Goal: Task Accomplishment & Management: Use online tool/utility

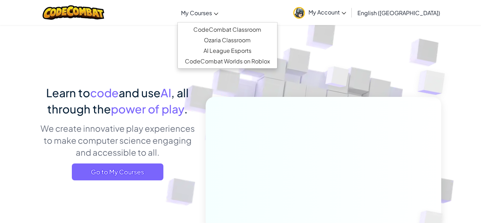
click at [212, 16] on span "My Courses" at bounding box center [196, 12] width 31 height 7
click at [244, 29] on link "CodeCombat Classroom" at bounding box center [227, 29] width 99 height 11
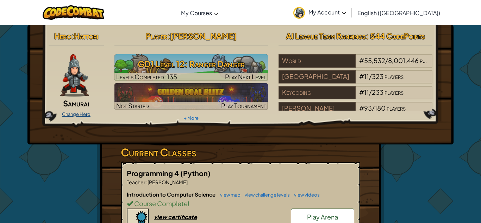
click at [80, 113] on link "Change Hero" at bounding box center [76, 114] width 29 height 6
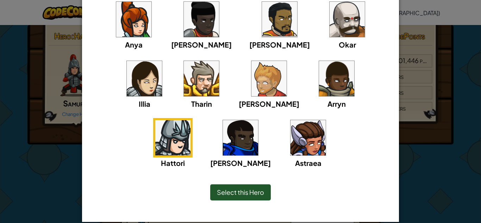
scroll to position [72, 0]
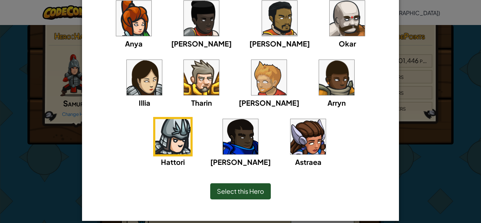
click at [418, 148] on div "× Select Your Hero You can always change your hero by going to your Courses pag…" at bounding box center [240, 111] width 481 height 223
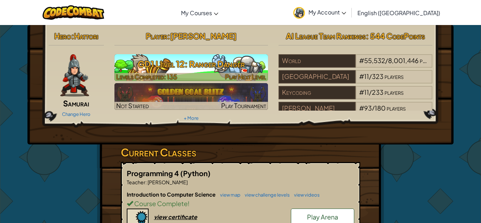
click at [186, 74] on div at bounding box center [192, 77] width 154 height 8
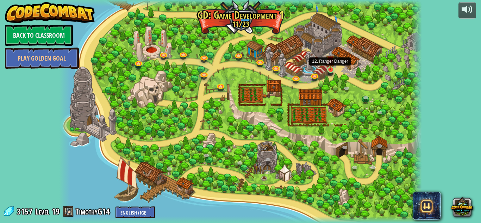
click at [330, 67] on img at bounding box center [330, 60] width 9 height 20
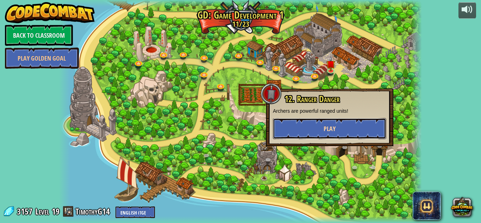
click at [309, 125] on button "Play" at bounding box center [329, 128] width 113 height 21
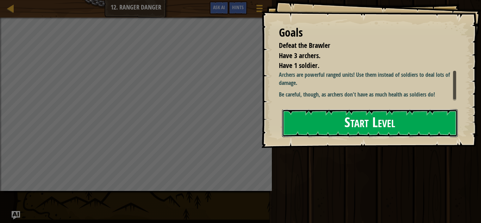
click at [314, 125] on button "Start Level" at bounding box center [370, 123] width 176 height 28
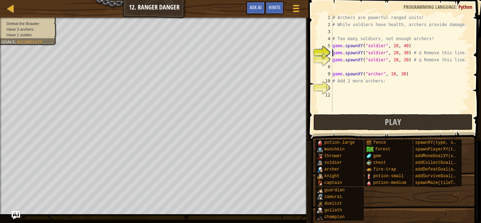
click at [339, 88] on div "# Archers are powerful ranged units! # While soldiers have health, archers prov…" at bounding box center [401, 70] width 140 height 113
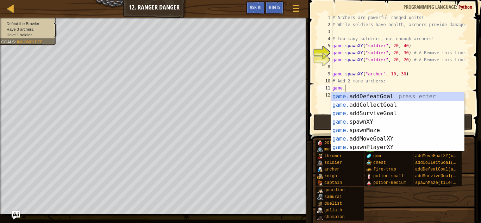
scroll to position [3, 1]
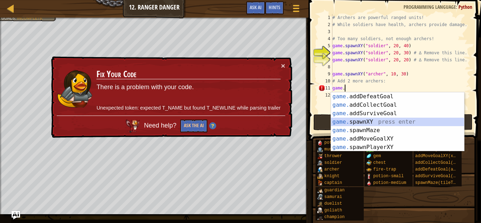
click at [368, 122] on div "game. addDefeatGoal press enter game. addCollectGoal press enter game. addSurvi…" at bounding box center [397, 130] width 133 height 76
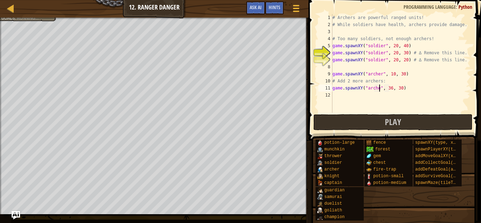
scroll to position [3, 7]
type textarea "game.spawnXY("[PERSON_NAME]", 36, 30)"
click at [410, 89] on div "# Archers are powerful ranged units! # While soldiers have health, archers prov…" at bounding box center [401, 70] width 140 height 113
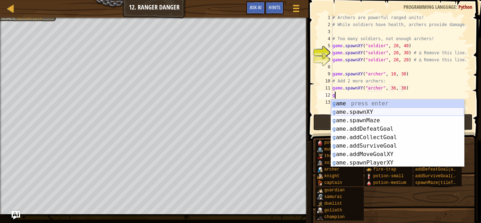
click at [356, 114] on div "g ame press enter g ame.spawnXY press enter g ame.spawnMaze press enter g ame.a…" at bounding box center [397, 141] width 133 height 85
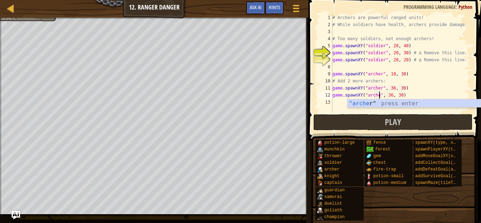
scroll to position [3, 7]
click at [362, 104] on div ""[PERSON_NAME] " press enter" at bounding box center [414, 111] width 133 height 25
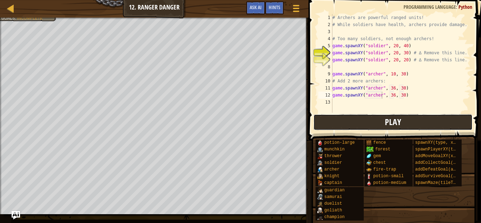
click at [368, 121] on button "Play" at bounding box center [393, 122] width 159 height 16
click at [363, 125] on button "Play" at bounding box center [393, 122] width 159 height 16
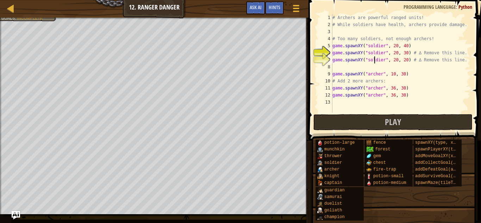
click at [375, 58] on div "# Archers are powerful ranged units! # While soldiers have health, archers prov…" at bounding box center [401, 70] width 140 height 113
click at [465, 60] on div "# Archers are powerful ranged units! # While soldiers have health, archers prov…" at bounding box center [401, 70] width 140 height 113
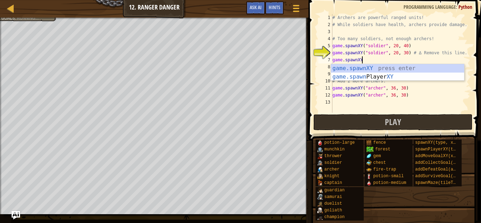
scroll to position [3, 3]
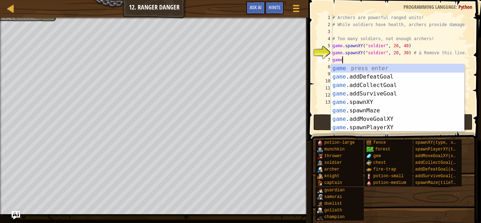
type textarea "g"
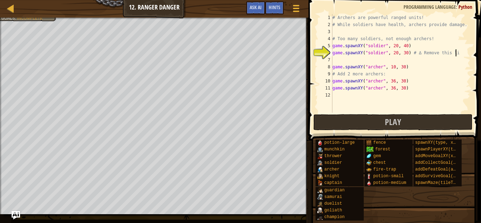
scroll to position [3, 0]
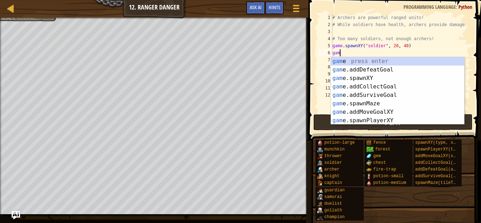
type textarea "g"
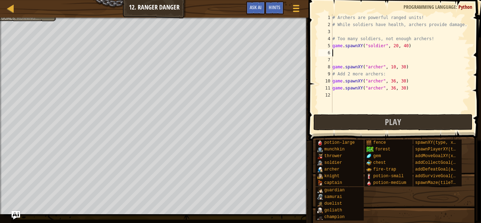
type textarea "game.spawnXY("soldier", 20, 40)"
click at [378, 121] on button "Play" at bounding box center [393, 122] width 159 height 16
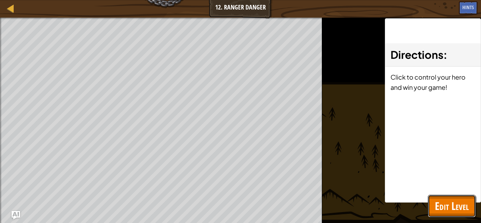
click at [431, 204] on button "Edit Level" at bounding box center [452, 206] width 48 height 23
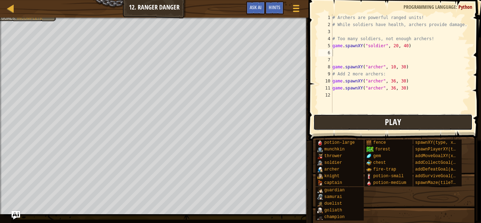
click at [359, 119] on button "Play" at bounding box center [393, 122] width 159 height 16
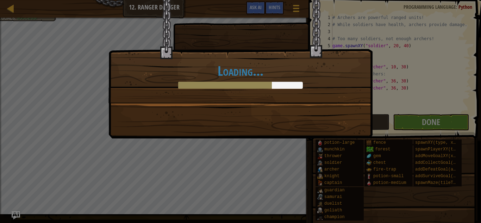
click at [421, 125] on div "Loading..." at bounding box center [240, 111] width 481 height 223
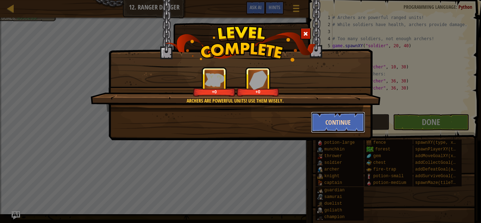
click at [347, 123] on button "Continue" at bounding box center [338, 122] width 55 height 21
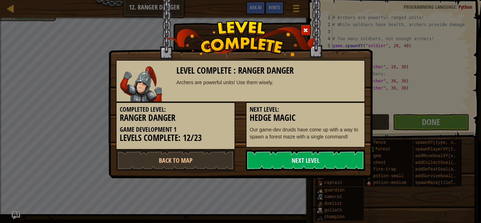
click at [309, 160] on link "Next Level" at bounding box center [305, 160] width 119 height 21
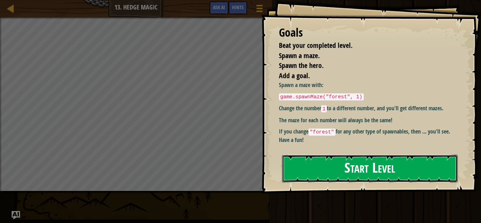
click at [327, 165] on button "Start Level" at bounding box center [370, 169] width 176 height 28
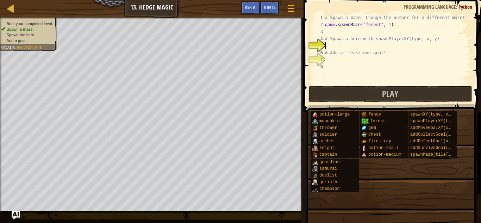
click at [334, 49] on div "# Spawn a maze. Change the number for a different maze! game . spawnMaze ( "for…" at bounding box center [397, 56] width 147 height 85
type textarea "h"
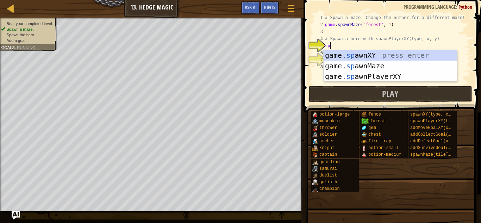
scroll to position [3, 1]
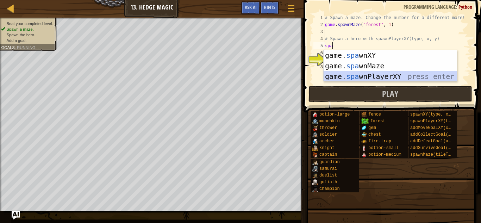
click at [367, 76] on div "game. spa wnXY press enter game. spa wnMaze press enter game. spa wnPlayerXY pr…" at bounding box center [390, 76] width 133 height 53
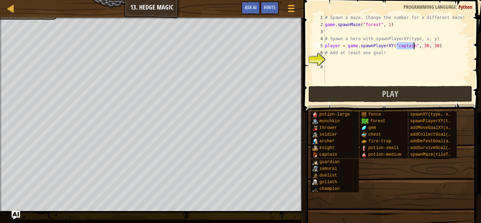
click at [402, 56] on div "# Spawn a maze. Change the number for a different maze! game . spawnMaze ( "for…" at bounding box center [397, 56] width 147 height 85
type textarea "# Add at least one goal!"
click at [360, 60] on div "# Spawn a maze. Change the number for a different maze! game . spawnMaze ( "for…" at bounding box center [397, 56] width 147 height 85
click at [340, 61] on div "# Spawn a maze. Change the number for a different maze! game . spawnMaze ( "for…" at bounding box center [397, 56] width 147 height 85
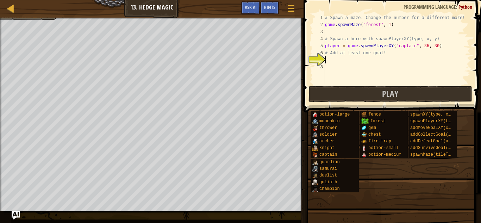
type textarea "g"
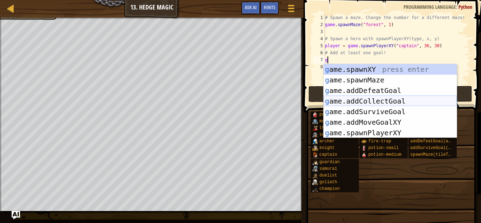
click at [370, 101] on div "g ame.spawnXY press enter g ame.spawnMaze press enter g ame.addDefeatGoal press…" at bounding box center [390, 111] width 133 height 95
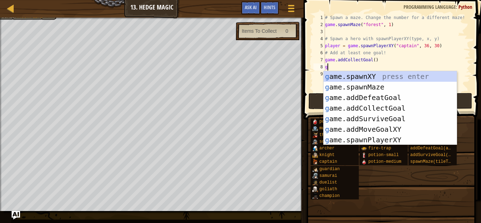
scroll to position [3, 0]
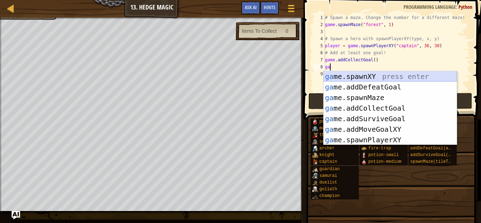
click at [353, 78] on div "ga me.spawnXY press enter ga me.addDefeatGoal press enter ga me.spawnMaze press…" at bounding box center [390, 118] width 133 height 95
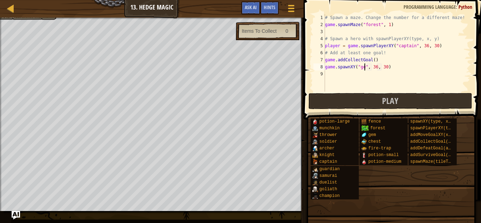
scroll to position [3, 6]
click at [376, 61] on div "# Spawn a maze. Change the number for a different maze! game . spawnMaze ( "for…" at bounding box center [397, 60] width 147 height 92
type textarea "game.addCollectGoal()"
click at [385, 61] on div "# Spawn a maze. Change the number for a different maze! game . spawnMaze ( "for…" at bounding box center [397, 60] width 147 height 92
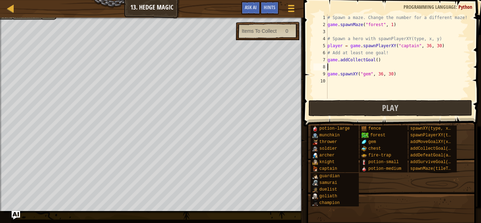
type textarea "g"
click at [354, 110] on button "Play" at bounding box center [391, 108] width 164 height 16
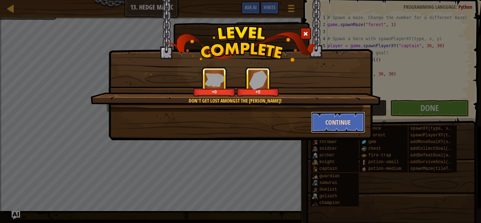
click at [336, 124] on button "Continue" at bounding box center [338, 122] width 55 height 21
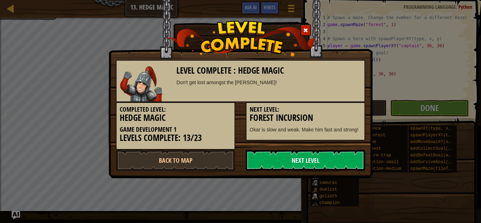
click at [298, 160] on link "Next Level" at bounding box center [305, 160] width 119 height 21
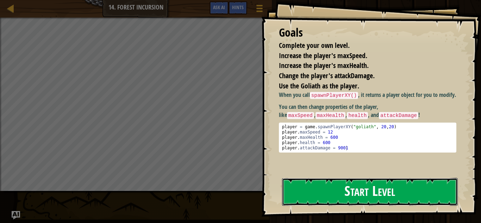
click at [330, 194] on button "Start Level" at bounding box center [370, 192] width 176 height 28
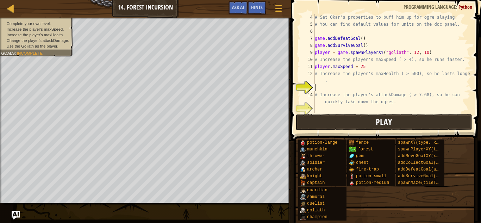
scroll to position [35, 0]
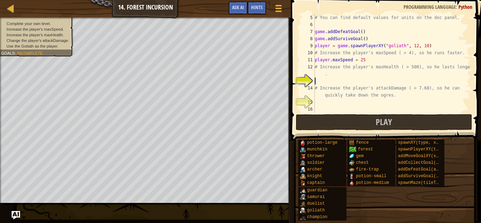
click at [366, 59] on div "# You can find default values for units on the doc panel. game . addDefeatGoal …" at bounding box center [392, 70] width 157 height 113
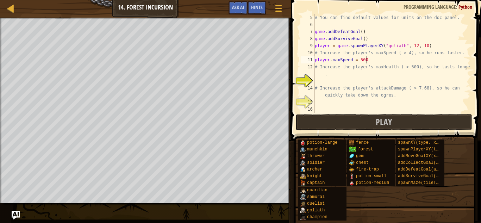
scroll to position [3, 7]
click at [340, 75] on div "# You can find default values for units on the doc panel. game . addDefeatGoal …" at bounding box center [392, 70] width 157 height 113
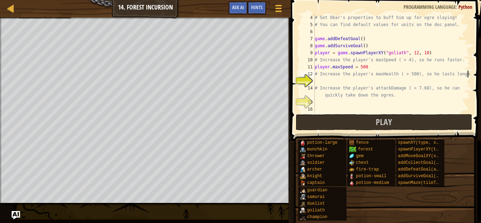
type textarea "# Increase the player's maxHealth ( > 500), so he lasts longer"
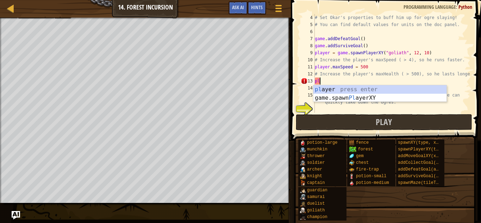
scroll to position [3, 0]
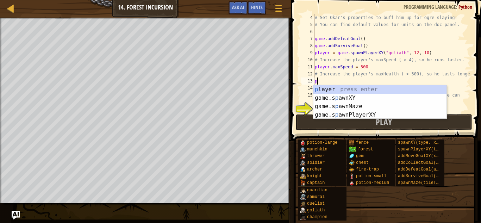
type textarea "p"
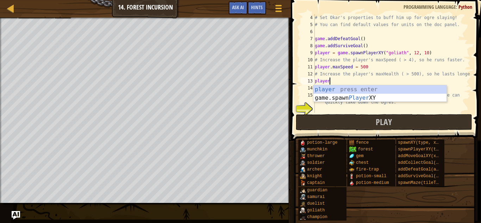
scroll to position [3, 1]
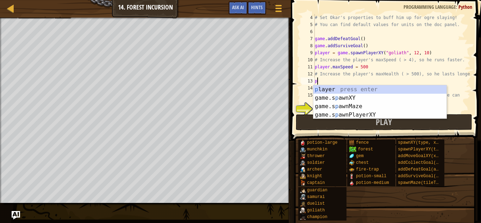
type textarea "p"
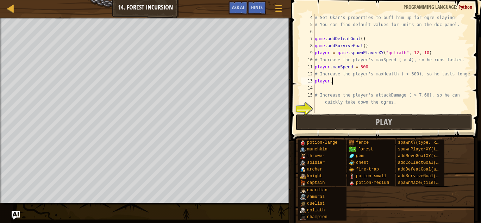
scroll to position [3, 2]
type textarea "p"
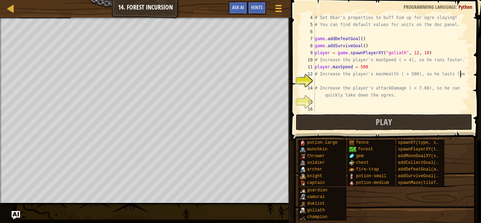
scroll to position [3, 20]
type textarea "# Increase the player's maxHealth ( > 500), so he lasts lo"
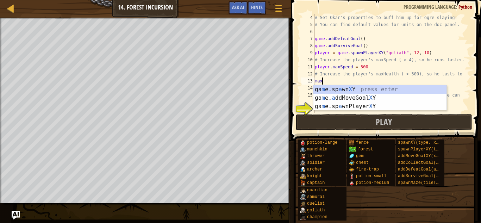
scroll to position [3, 1]
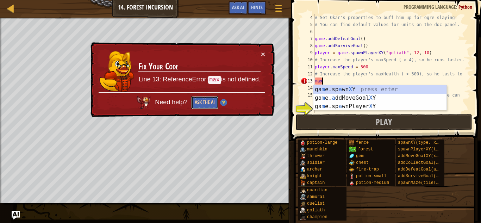
click at [200, 101] on button "Ask the AI" at bounding box center [204, 102] width 27 height 13
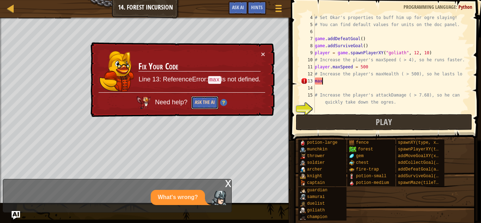
click at [200, 101] on button "Ask the AI" at bounding box center [204, 102] width 27 height 13
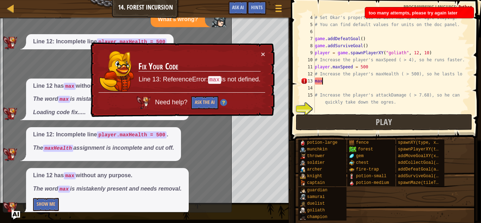
scroll to position [11, 0]
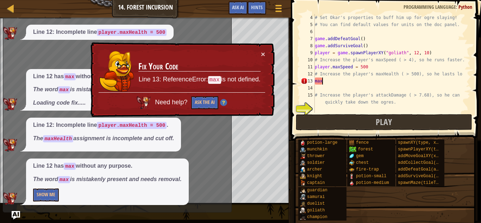
type textarea "m"
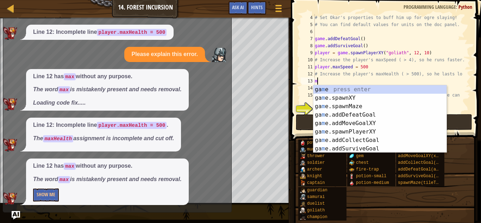
scroll to position [3, 0]
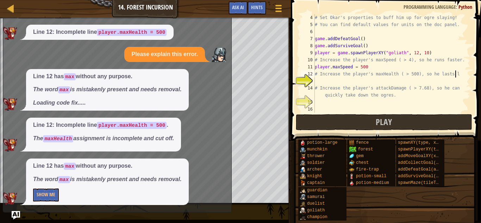
type textarea "# Increase the player's maxHealth ( > 500), so he lasts"
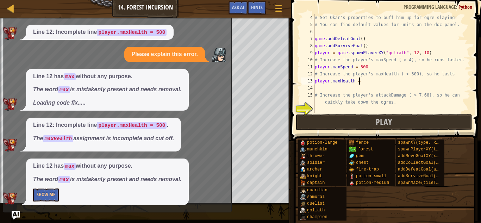
scroll to position [3, 6]
type textarea "player.maxHealth = 500"
click at [330, 110] on div "# Set Okar's properties to buff him up for ogre slaying! # You can find default…" at bounding box center [392, 70] width 157 height 113
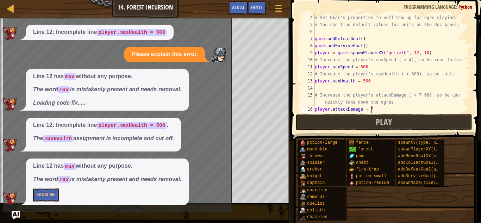
type textarea "player.attackDamage = 7000"
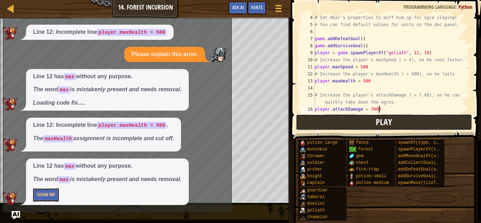
click at [347, 123] on button "Play" at bounding box center [384, 122] width 177 height 16
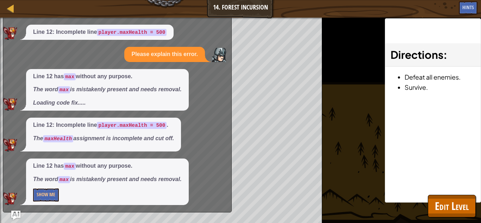
click at [16, 215] on img "Ask AI" at bounding box center [15, 215] width 9 height 9
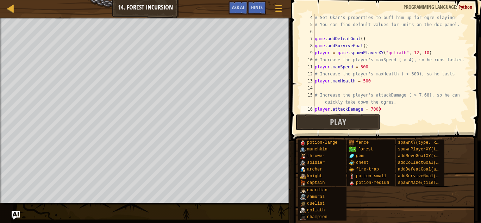
click at [412, 120] on div "Play Done" at bounding box center [384, 122] width 177 height 16
click at [251, 6] on span "Hints" at bounding box center [257, 7] width 12 height 7
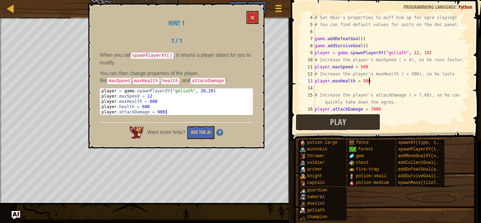
click at [375, 78] on div "# Set Okar's properties to buff him up for ogre slaying! # You can find default…" at bounding box center [392, 70] width 157 height 113
type textarea "player.maxHealth = 500"
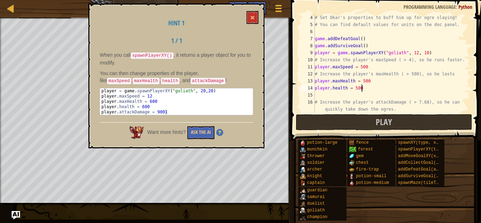
scroll to position [3, 6]
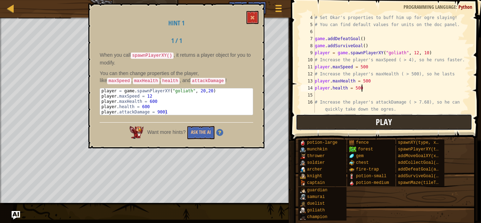
click at [369, 126] on button "Play" at bounding box center [384, 122] width 177 height 16
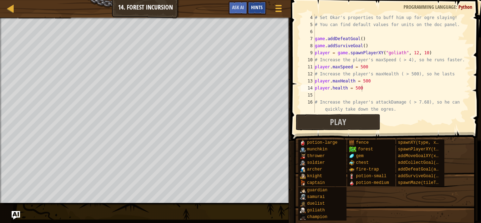
click at [260, 10] on span "Hints" at bounding box center [257, 7] width 12 height 7
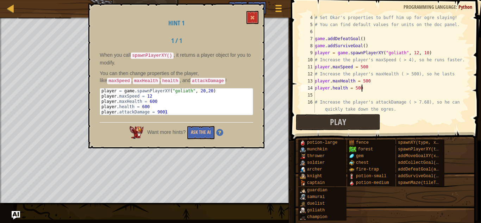
scroll to position [42, 0]
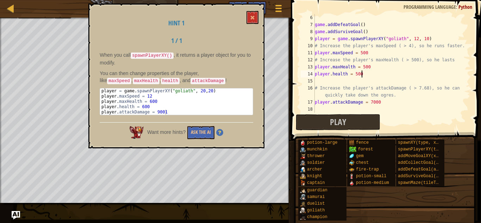
click at [371, 52] on div "game . addDefeatGoal ( ) game . addSurviveGoal ( ) player = game . spawnPlayerX…" at bounding box center [392, 70] width 157 height 113
click at [370, 69] on div "game . addDefeatGoal ( ) game . addSurviveGoal ( ) player = game . spawnPlayerX…" at bounding box center [392, 70] width 157 height 113
click at [366, 74] on div "game . addDefeatGoal ( ) game . addSurviveGoal ( ) player = game . spawnPlayerX…" at bounding box center [392, 70] width 157 height 113
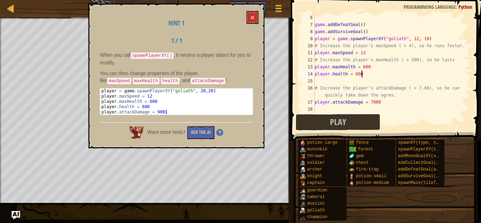
scroll to position [3, 6]
click at [382, 103] on div "game . addDefeatGoal ( ) game . addSurviveGoal ( ) player = game . spawnPlayerX…" at bounding box center [392, 70] width 157 height 113
click at [416, 37] on div "game . addDefeatGoal ( ) game . addSurviveGoal ( ) player = game . spawnPlayerX…" at bounding box center [392, 70] width 157 height 113
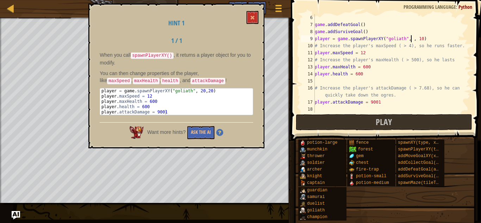
scroll to position [3, 14]
click at [424, 38] on div "game . addDefeatGoal ( ) game . addSurviveGoal ( ) player = game . spawnPlayerX…" at bounding box center [392, 70] width 157 height 113
type textarea "player = game.spawnPlayerXY("goliath", 20, 20)"
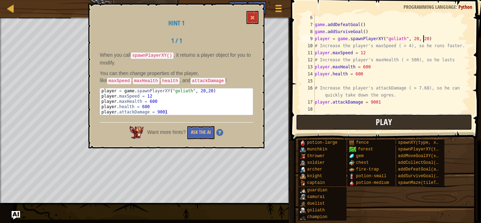
click at [328, 122] on button "Play" at bounding box center [384, 122] width 177 height 16
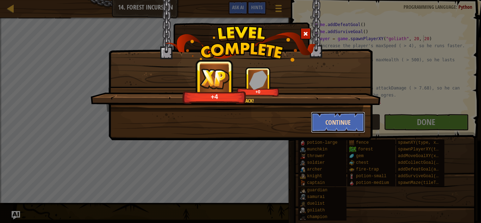
click at [334, 125] on button "Continue" at bounding box center [338, 122] width 55 height 21
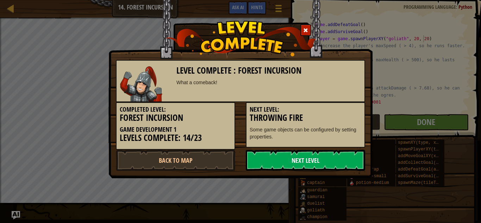
click at [280, 157] on link "Next Level" at bounding box center [305, 160] width 119 height 21
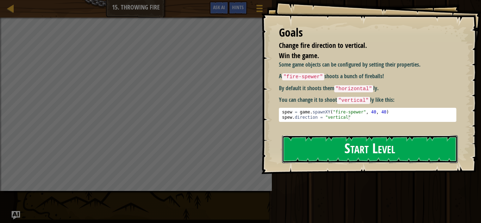
click at [332, 153] on button "Start Level" at bounding box center [370, 149] width 176 height 28
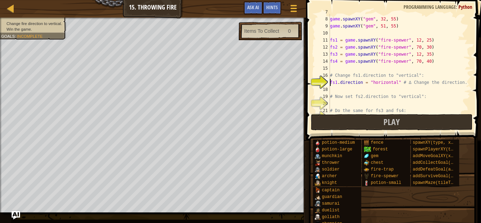
scroll to position [63, 0]
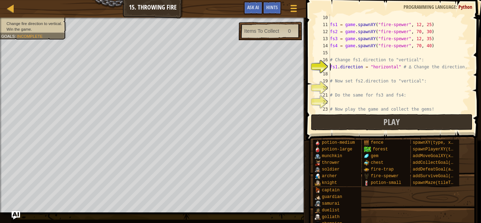
click at [340, 72] on div "fs1 = game . spawnXY ( "fire-spewer" , 12 , 25 ) fs2 = game . spawnXY ( "fire-s…" at bounding box center [400, 70] width 142 height 113
click at [339, 67] on div "fs1 = game . spawnXY ( "fire-spewer" , 12 , 25 ) fs2 = game . spawnXY ( "fire-s…" at bounding box center [400, 70] width 142 height 113
click at [338, 67] on div "fs1 = game . spawnXY ( "fire-spewer" , 12 , 25 ) fs2 = game . spawnXY ( "fire-s…" at bounding box center [400, 70] width 142 height 113
click at [389, 67] on div "fs1 = game . spawnXY ( "fire-spewer" , 12 , 25 ) fs2 = game . spawnXY ( "fire-s…" at bounding box center [400, 70] width 142 height 113
click at [412, 75] on div "fs1 = game . spawnXY ( "fire-spewer" , 12 , 25 ) fs2 = game . spawnXY ( "fire-s…" at bounding box center [400, 70] width 142 height 113
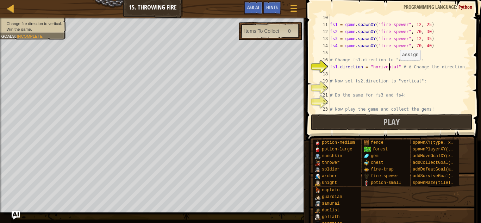
click at [396, 67] on div "fs1 = game . spawnXY ( "fire-spewer" , 12 , 25 ) fs2 = game . spawnXY ( "fire-s…" at bounding box center [400, 70] width 142 height 113
type textarea "fs1.direction = "vertical" # ∆ Change the direction."
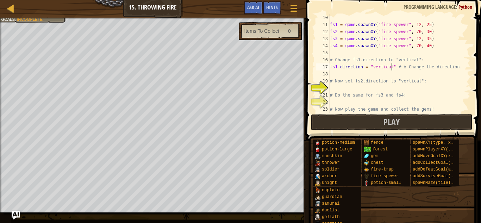
click at [347, 89] on div "fs1 = game . spawnXY ( "fire-spewer" , 12 , 25 ) fs2 = game . spawnXY ( "fire-s…" at bounding box center [400, 70] width 142 height 113
type textarea "fs2.direction = "vertical""
click at [337, 102] on div "fs1 = game . spawnXY ( "fire-spewer" , 12 , 25 ) fs2 = game . spawnXY ( "fire-s…" at bounding box center [400, 70] width 142 height 113
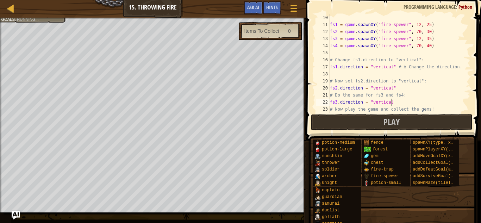
scroll to position [3, 8]
type textarea "fs3.direction = "vertical""
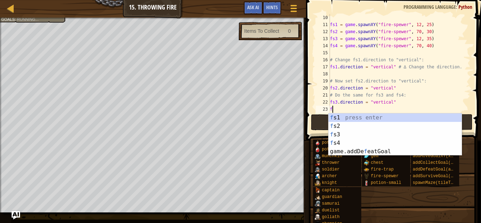
scroll to position [3, 0]
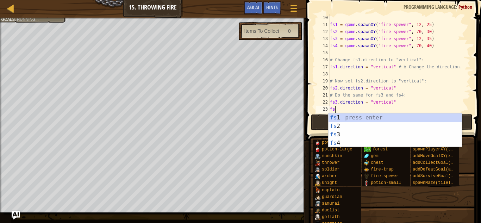
click at [342, 144] on div "fs 1 press enter fs 2 press enter fs 3 press enter fs 4 press enter" at bounding box center [395, 138] width 133 height 51
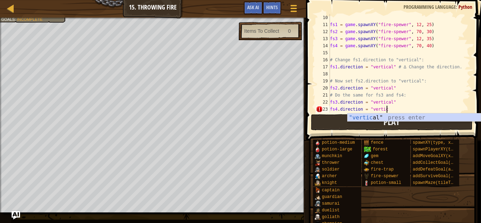
scroll to position [3, 8]
type textarea "fs4.direction = "vertical""
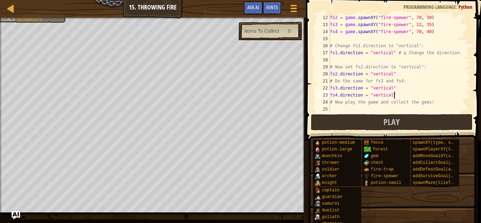
scroll to position [78, 0]
click at [368, 119] on button "Play" at bounding box center [392, 122] width 162 height 16
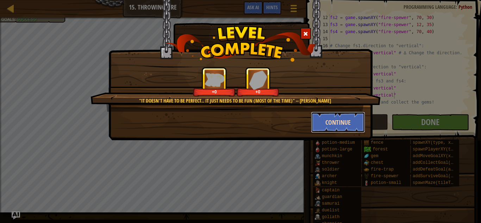
click at [335, 116] on button "Continue" at bounding box center [338, 122] width 55 height 21
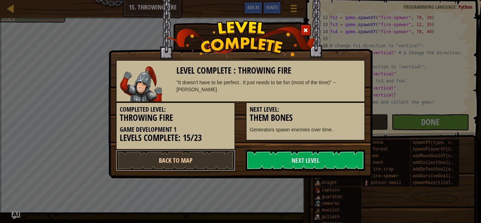
click at [207, 161] on link "Back to Map" at bounding box center [175, 160] width 119 height 21
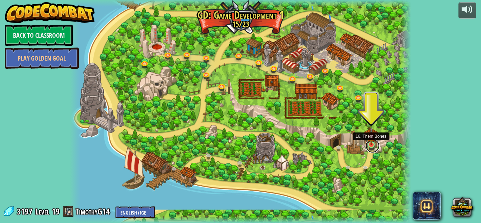
click at [369, 146] on link at bounding box center [373, 146] width 14 height 14
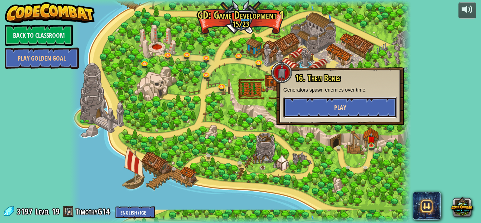
click at [320, 109] on button "Play" at bounding box center [340, 107] width 113 height 21
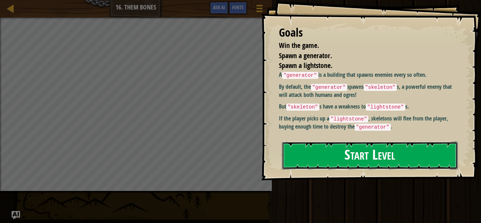
click at [319, 157] on button "Start Level" at bounding box center [370, 156] width 176 height 28
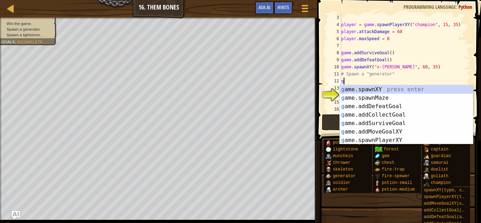
scroll to position [3, 0]
click at [355, 90] on div "ga me.spawnXY press enter ga me.addDefeatGoal press enter ga me.spawnMaze press…" at bounding box center [406, 123] width 133 height 76
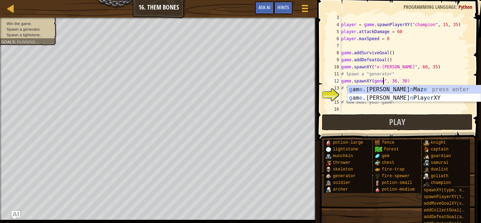
scroll to position [3, 6]
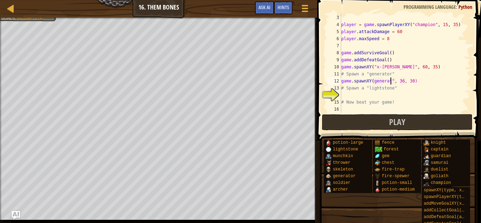
type textarea "game.spawnXY(generator", 36, 30)"
click at [355, 96] on div "player = game . spawnPlayerXY ( "champion" , 15 , 35 ) player . attackDamage = …" at bounding box center [405, 70] width 131 height 113
click at [388, 79] on div "player = game . spawnPlayerXY ( "champion" , 15 , 35 ) player . attackDamage = …" at bounding box center [405, 70] width 131 height 113
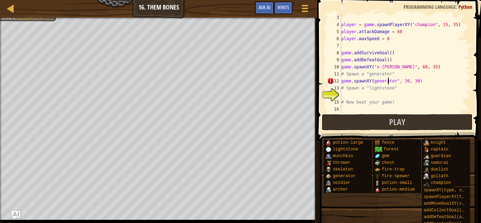
click at [371, 80] on div "player = game . spawnPlayerXY ( "champion" , 15 , 35 ) player . attackDamage = …" at bounding box center [405, 70] width 131 height 113
click at [373, 81] on div "player = game . spawnPlayerXY ( "champion" , 15 , 35 ) player . attackDamage = …" at bounding box center [405, 70] width 131 height 113
type textarea "game.spawnXY("generator", 36, 30)"
click at [353, 95] on div "player = game . spawnPlayerXY ( "champion" , 15 , 35 ) player . attackDamage = …" at bounding box center [405, 70] width 131 height 113
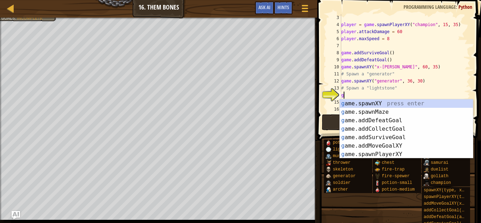
scroll to position [3, 0]
click at [361, 101] on div "ga me.spawnXY press enter ga me.addDefeatGoal press enter ga me.spawnMaze press…" at bounding box center [406, 137] width 133 height 76
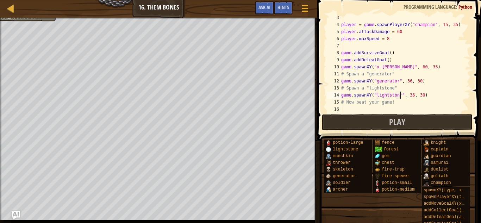
scroll to position [3, 8]
type textarea "game.spawnXY("lightstone", 36, 30)"
click at [352, 109] on div "player = game . spawnPlayerXY ( "champion" , 15 , 35 ) player . attackDamage = …" at bounding box center [405, 70] width 131 height 113
click at [412, 94] on div "player = game . spawnPlayerXY ( "champion" , 15 , 35 ) player . attackDamage = …" at bounding box center [405, 70] width 131 height 113
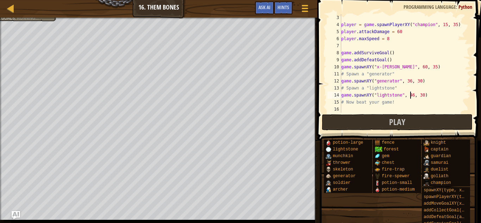
scroll to position [3, 10]
click at [373, 123] on button "Play" at bounding box center [397, 122] width 151 height 16
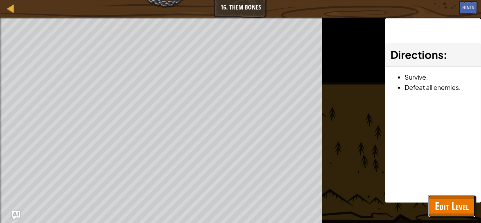
click at [443, 204] on span "Edit Level" at bounding box center [452, 206] width 34 height 14
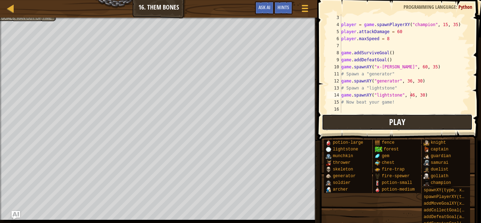
click at [379, 123] on button "Play" at bounding box center [397, 122] width 151 height 16
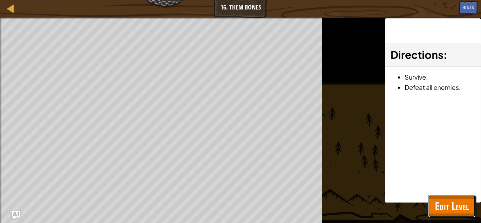
click at [437, 212] on span "Edit Level" at bounding box center [452, 206] width 34 height 14
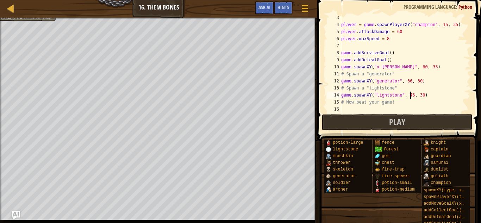
click at [408, 80] on div "player = game . spawnPlayerXY ( "champion" , 15 , 35 ) player . attackDamage = …" at bounding box center [405, 70] width 131 height 113
click at [410, 80] on div "player = game . spawnPlayerXY ( "champion" , 15 , 35 ) player . attackDamage = …" at bounding box center [405, 70] width 131 height 113
click at [421, 81] on div "player = game . spawnPlayerXY ( "champion" , 15 , 35 ) player . attackDamage = …" at bounding box center [405, 70] width 131 height 113
type textarea "game.spawnXY("generator", 60, 35)"
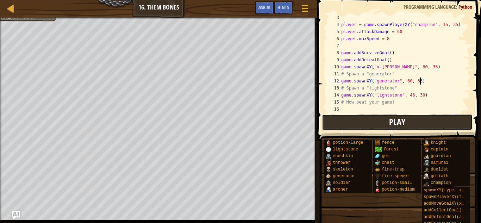
click at [375, 121] on button "Play" at bounding box center [397, 122] width 151 height 16
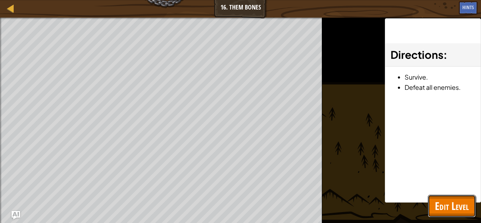
click at [433, 205] on button "Edit Level" at bounding box center [452, 206] width 48 height 23
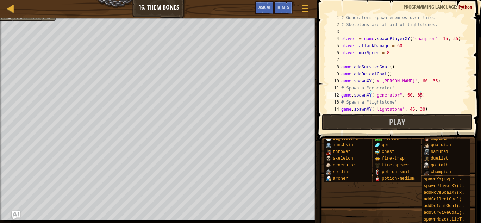
scroll to position [0, 0]
click at [367, 125] on button "Play" at bounding box center [397, 122] width 151 height 16
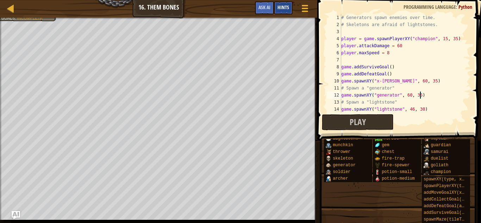
click at [283, 12] on div "Hints" at bounding box center [283, 7] width 19 height 13
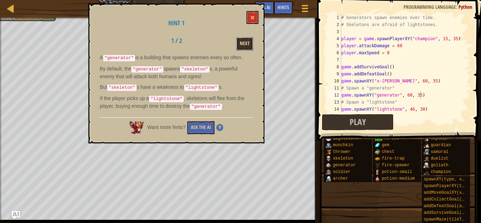
click at [241, 43] on button "Next" at bounding box center [244, 43] width 17 height 13
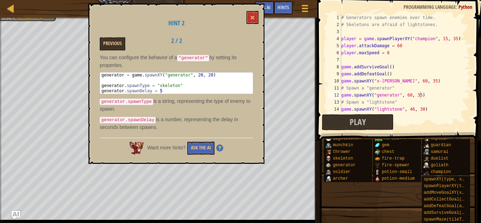
click at [427, 93] on div "# Generators spawn enemies over time. # Skeletons are afraid of lightstones. pl…" at bounding box center [405, 70] width 131 height 113
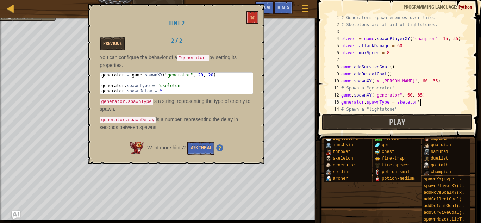
scroll to position [3, 11]
click at [374, 104] on div "# Generators spawn enemies over time. # Skeletons are afraid of lightstones. pl…" at bounding box center [405, 70] width 131 height 113
click at [371, 103] on div "# Generators spawn enemies over time. # Skeletons are afraid of lightstones. pl…" at bounding box center [405, 70] width 131 height 113
click at [369, 103] on div "# Generators spawn enemies over time. # Skeletons are afraid of lightstones. pl…" at bounding box center [405, 70] width 131 height 113
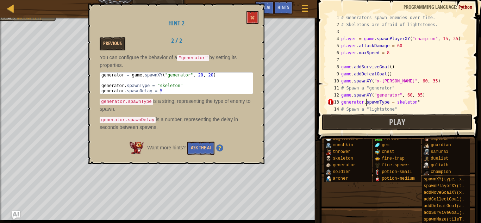
click at [421, 104] on div "# Generators spawn enemies over time. # Skeletons are afraid of lightstones. pl…" at bounding box center [405, 70] width 131 height 113
click at [396, 103] on div "# Generators spawn enemies over time. # Skeletons are afraid of lightstones. pl…" at bounding box center [405, 70] width 131 height 113
type textarea "generator.spawnType = "skeleton""
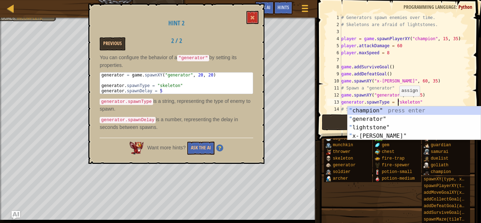
scroll to position [3, 8]
click at [424, 104] on div "# Generators spawn enemies over time. # Skeletons are afraid of lightstones. pl…" at bounding box center [405, 70] width 131 height 113
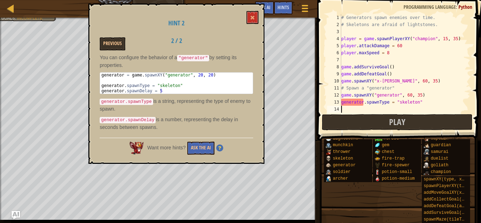
scroll to position [3, 0]
click at [434, 94] on div "# Generators spawn enemies over time. # Skeletons are afraid of lightstones. pl…" at bounding box center [405, 70] width 131 height 113
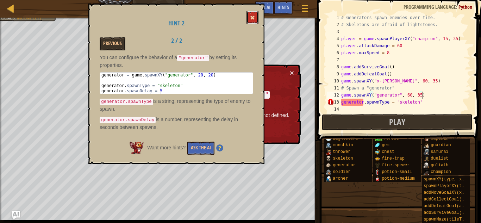
click at [249, 15] on button at bounding box center [253, 17] width 12 height 13
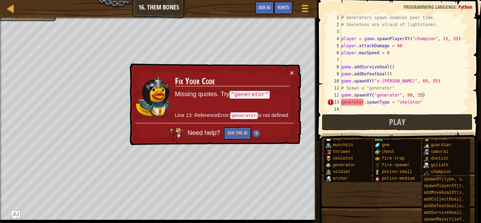
click at [363, 102] on div "# Generators spawn enemies over time. # Skeletons are afraid of lightstones. pl…" at bounding box center [405, 70] width 131 height 113
click at [283, 4] on span "Hints" at bounding box center [284, 7] width 12 height 7
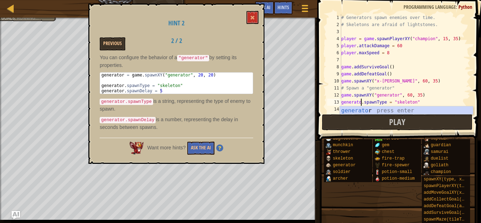
scroll to position [3, 3]
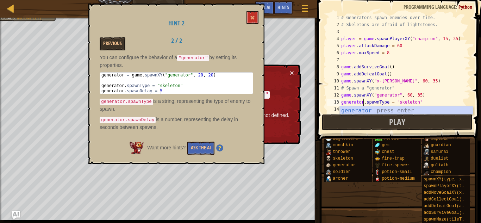
click at [343, 100] on div "# Generators spawn enemies over time. # Skeletons are afraid of lightstones. pl…" at bounding box center [405, 70] width 131 height 113
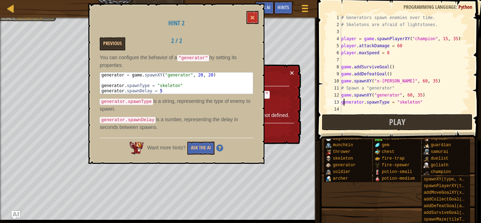
click at [343, 100] on div "# Generators spawn enemies over time. # Skeletons are afraid of lightstones. pl…" at bounding box center [405, 70] width 131 height 113
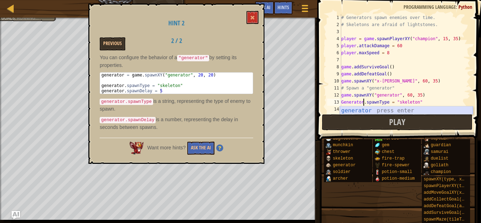
click at [443, 98] on div "# Generators spawn enemies over time. # Skeletons are afraid of lightstones. pl…" at bounding box center [405, 70] width 131 height 113
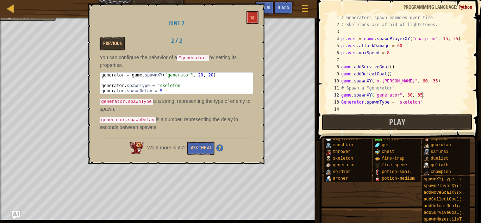
click at [428, 104] on div "# Generators spawn enemies over time. # Skeletons are afraid of lightstones. pl…" at bounding box center [405, 70] width 131 height 113
type textarea "Generator.spawnType = "skeleton""
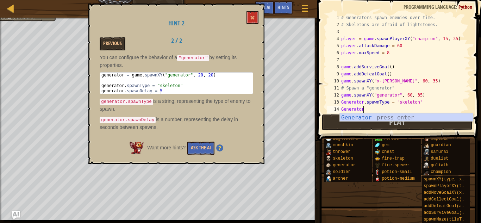
type textarea "G"
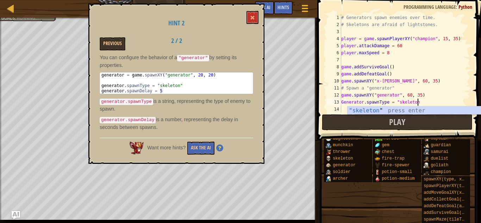
scroll to position [3, 0]
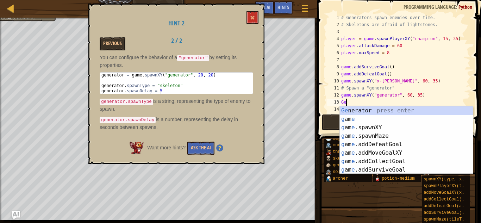
type textarea "G"
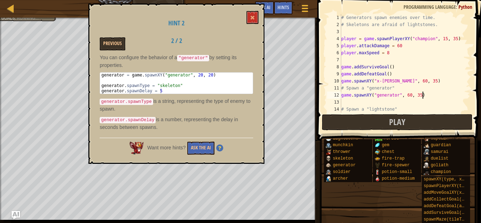
type textarea "game.spawnXY("generator", 60, 35)"
click at [343, 104] on div "# Generators spawn enemies over time. # Skeletons are afraid of lightstones. pl…" at bounding box center [405, 70] width 131 height 113
click at [254, 19] on span at bounding box center [252, 17] width 5 height 5
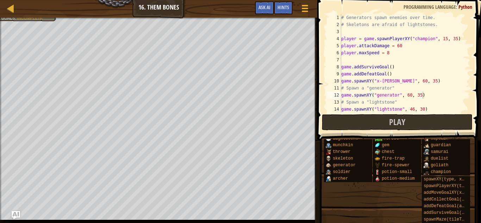
click at [391, 54] on div "# Generators spawn enemies over time. # Skeletons are afraid of lightstones. pl…" at bounding box center [405, 70] width 131 height 113
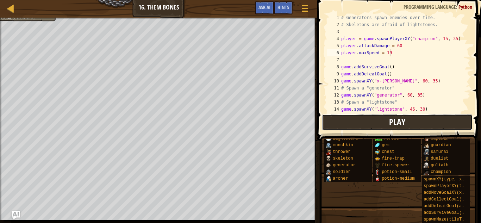
click at [373, 124] on button "Play" at bounding box center [397, 122] width 151 height 16
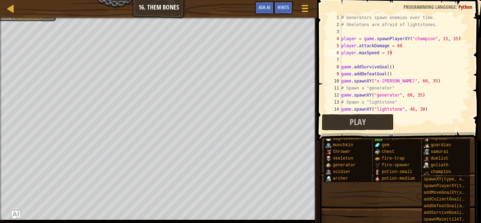
click at [408, 44] on div "# Generators spawn enemies over time. # Skeletons are afraid of lightstones. pl…" at bounding box center [405, 70] width 131 height 113
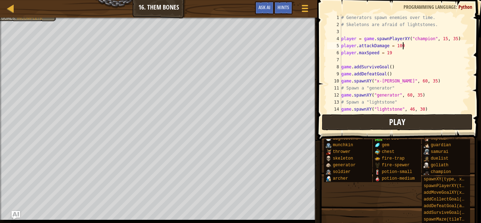
type textarea "player.attackDamage = 100"
click at [360, 119] on button "Play" at bounding box center [397, 122] width 151 height 16
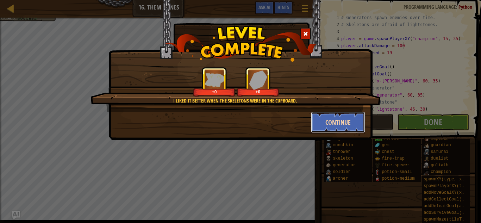
click at [338, 129] on button "Continue" at bounding box center [338, 122] width 55 height 21
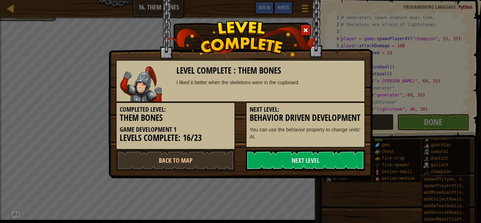
click at [338, 123] on h3 "Behavior Driven Development" at bounding box center [306, 118] width 112 height 10
click at [272, 166] on link "Next Level" at bounding box center [305, 160] width 119 height 21
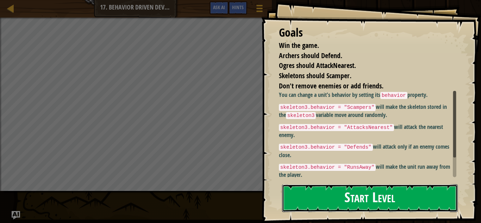
click at [325, 200] on button "Start Level" at bounding box center [370, 198] width 176 height 28
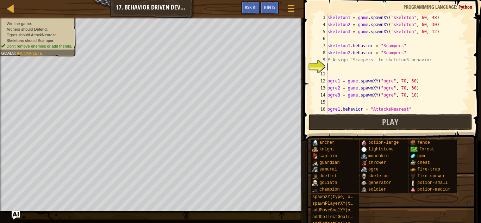
scroll to position [14, 0]
click at [268, 7] on span "Hints" at bounding box center [270, 7] width 12 height 7
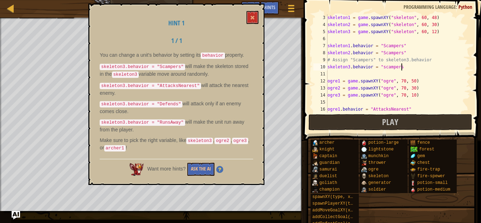
scroll to position [3, 11]
click at [424, 68] on div "skeleton1 = game . spawnXY ( "skeleton" , 60 , 48 ) skeleton2 = game . spawnXY …" at bounding box center [398, 70] width 144 height 113
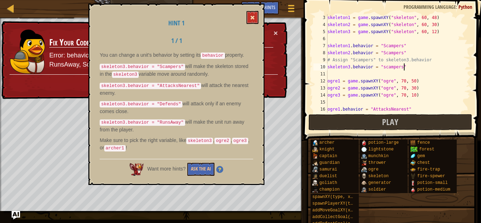
type textarea "skeleton3.behavior = "scampers""
click at [253, 16] on span at bounding box center [252, 17] width 5 height 5
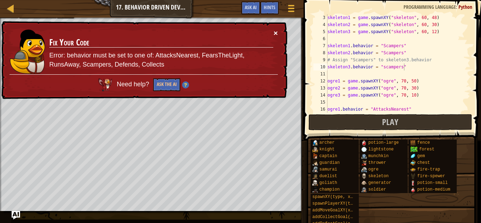
click at [276, 33] on button "×" at bounding box center [276, 32] width 4 height 7
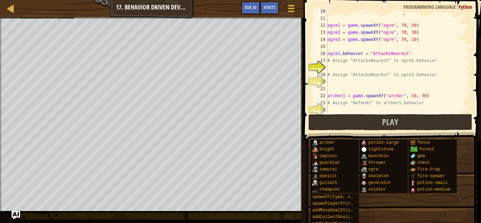
scroll to position [72, 0]
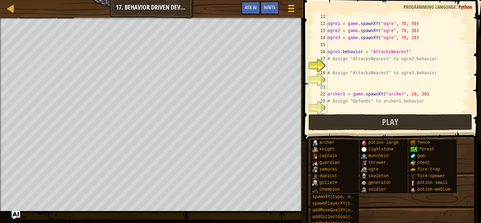
click at [347, 67] on div "ogre1 = game . spawnXY ( "ogre" , 70 , 50 ) ogre2 = game . spawnXY ( "ogre" , 7…" at bounding box center [398, 69] width 144 height 113
type textarea "ogre2.behavior = "AttacksNearest""
click at [334, 78] on div "ogre1 = game . spawnXY ( "ogre" , 70 , 50 ) ogre2 = game . spawnXY ( "ogre" , 7…" at bounding box center [398, 69] width 144 height 113
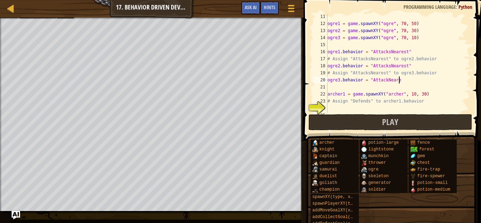
scroll to position [3, 10]
type textarea "ogre3.behavior = "AttackNearest""
click at [352, 109] on div "ogre1 = game . spawnXY ( "ogre" , 70 , 50 ) ogre2 = game . spawnXY ( "ogre" , 7…" at bounding box center [398, 69] width 144 height 113
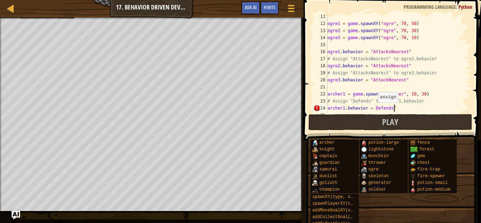
click at [374, 108] on div "ogre1 = game . spawnXY ( "ogre" , 70 , 50 ) ogre2 = game . spawnXY ( "ogre" , 7…" at bounding box center [398, 69] width 144 height 113
click at [375, 107] on div "ogre1 = game . spawnXY ( "ogre" , 70 , 50 ) ogre2 = game . spawnXY ( "ogre" , 7…" at bounding box center [398, 69] width 144 height 113
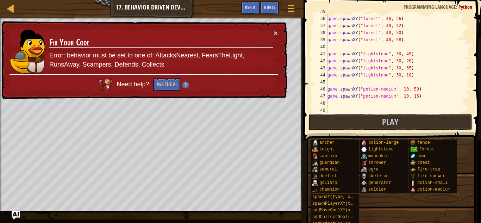
scroll to position [246, 0]
type textarea "archer1.behavior = "Defends""
click at [396, 120] on span "Play" at bounding box center [390, 121] width 16 height 11
click at [168, 82] on button "Ask the AI" at bounding box center [166, 84] width 27 height 13
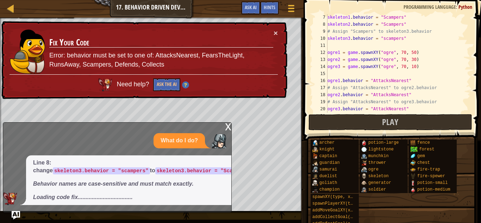
scroll to position [43, 0]
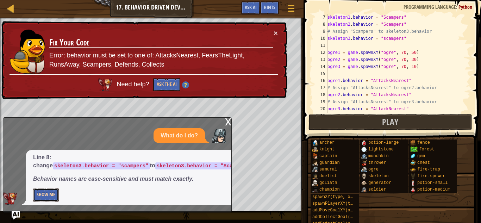
click at [47, 194] on button "Show Me" at bounding box center [46, 194] width 26 height 13
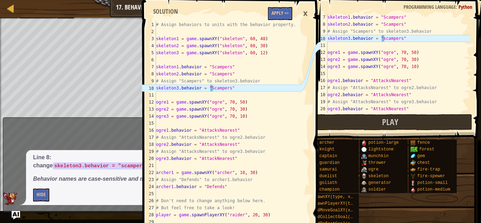
type textarea "skeleton3.behavior = "Scampers""
click at [213, 86] on div "# Assign behaviors to units with the behavior property. skeleton1 = game . spaw…" at bounding box center [227, 126] width 144 height 211
click at [384, 39] on div "skeleton1 . behavior = "Scampers" skeleton2 . behavior = "Scampers" # Assign "S…" at bounding box center [398, 70] width 144 height 113
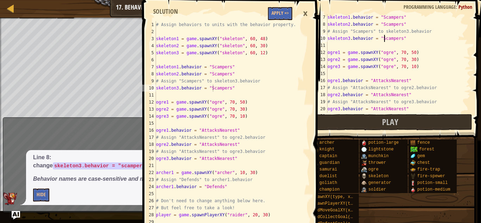
scroll to position [3, 8]
click at [305, 10] on div "×" at bounding box center [305, 14] width 12 height 16
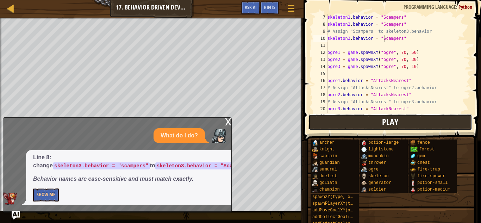
click at [361, 123] on button "Play" at bounding box center [391, 122] width 164 height 16
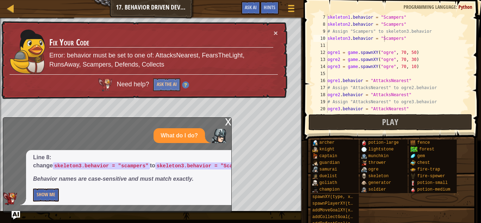
click at [227, 122] on div "x" at bounding box center [228, 121] width 6 height 7
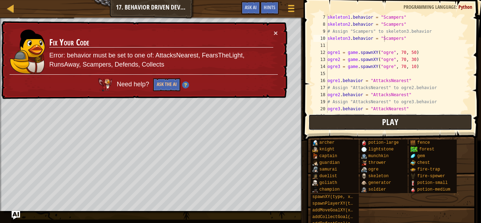
click at [326, 119] on button "Play" at bounding box center [391, 122] width 164 height 16
click at [323, 116] on button "Play" at bounding box center [391, 122] width 164 height 16
click at [165, 81] on button "Ask the AI" at bounding box center [166, 84] width 27 height 13
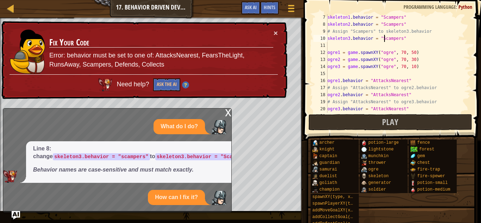
click at [46, 195] on div "How can I fix it?" at bounding box center [115, 197] width 225 height 15
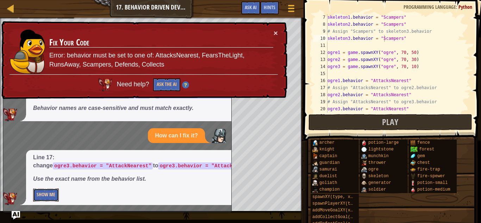
click at [47, 196] on button "Show Me" at bounding box center [46, 194] width 26 height 13
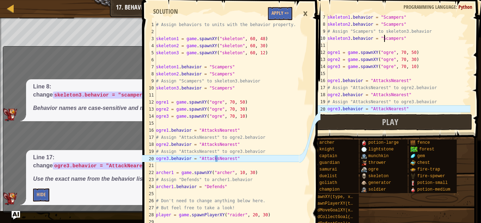
click at [387, 108] on div "skeleton1 . behavior = "Scampers" skeleton2 . behavior = "Scampers" # Assign "S…" at bounding box center [398, 70] width 144 height 113
type textarea "ogre3.behavior = "AttacksNearest""
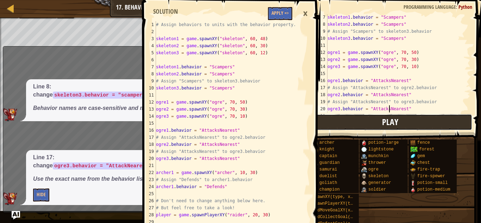
click at [381, 128] on button "Play" at bounding box center [391, 122] width 164 height 16
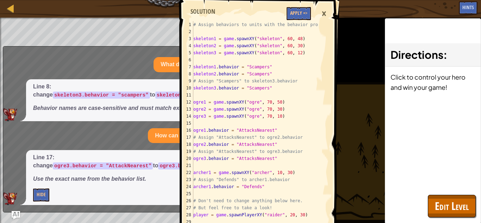
click at [322, 14] on div "×" at bounding box center [324, 14] width 12 height 16
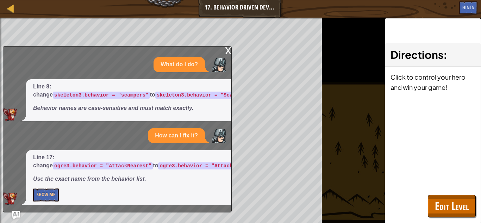
click at [225, 54] on div "x" at bounding box center [228, 50] width 6 height 7
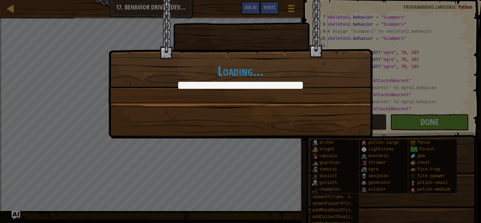
click at [440, 123] on div "Loading..." at bounding box center [240, 111] width 481 height 223
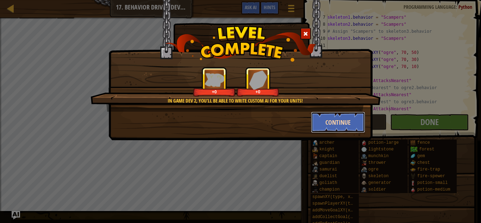
click at [337, 128] on button "Continue" at bounding box center [338, 122] width 55 height 21
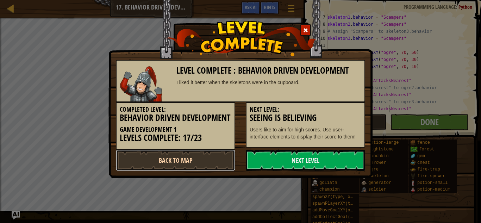
click at [219, 171] on link "Back to Map" at bounding box center [175, 160] width 119 height 21
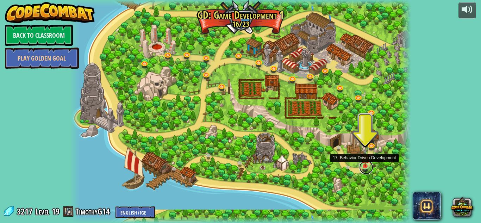
click at [367, 168] on link at bounding box center [366, 167] width 14 height 14
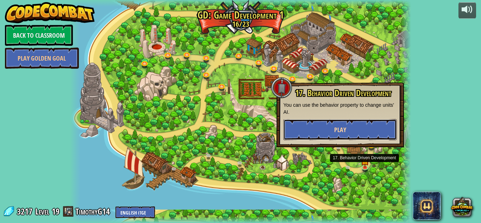
click at [309, 129] on button "Play" at bounding box center [340, 129] width 113 height 21
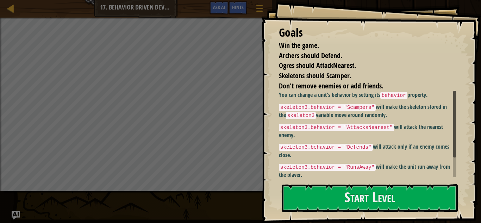
click at [340, 179] on div "Goals Win the game. Archers should Defend. Ogres should AttackNearest. Skeleton…" at bounding box center [371, 111] width 220 height 223
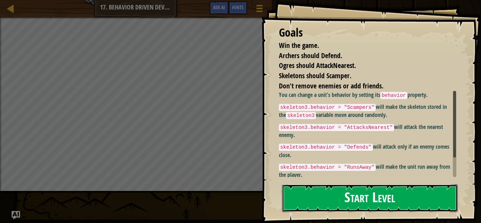
click at [334, 196] on button "Start Level" at bounding box center [370, 198] width 176 height 28
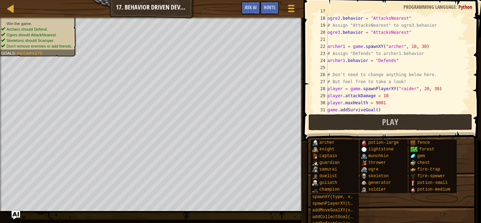
scroll to position [119, 0]
click at [371, 124] on button "Play" at bounding box center [391, 122] width 164 height 16
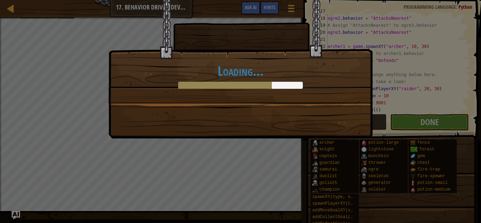
click at [361, 130] on div "Loading..." at bounding box center [241, 69] width 264 height 138
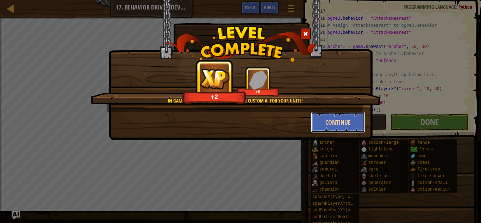
click at [341, 126] on button "Continue" at bounding box center [338, 122] width 55 height 21
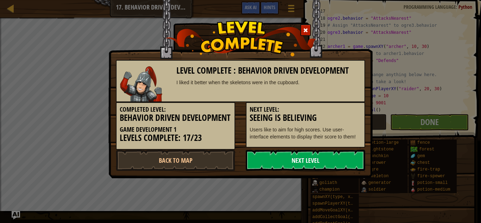
click at [294, 171] on link "Next Level" at bounding box center [305, 160] width 119 height 21
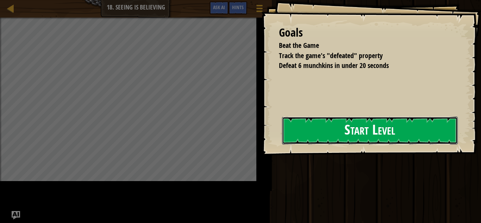
click at [282, 144] on button "Start Level" at bounding box center [370, 131] width 176 height 28
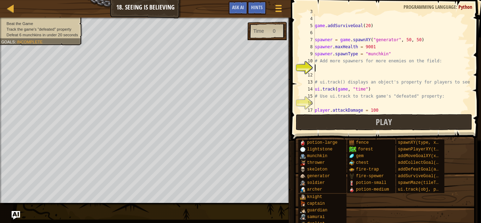
scroll to position [21, 0]
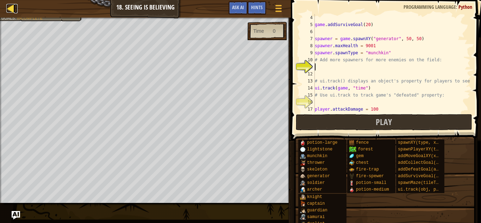
click at [7, 10] on div at bounding box center [10, 8] width 9 height 9
